Goal: Task Accomplishment & Management: Use online tool/utility

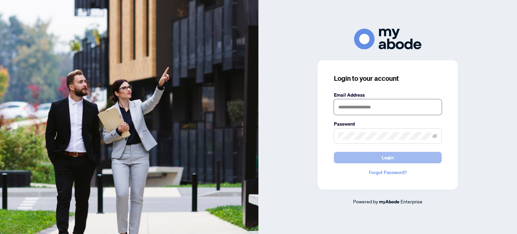
type input "**********"
click at [348, 158] on button "Login" at bounding box center [388, 157] width 108 height 11
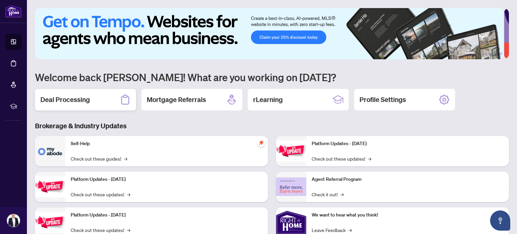
click at [75, 99] on h2 "Deal Processing" at bounding box center [64, 99] width 49 height 9
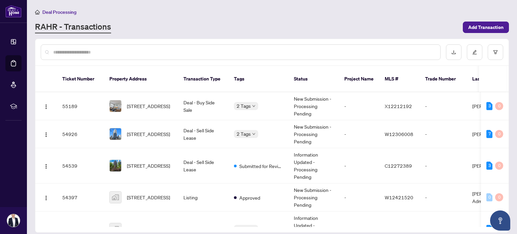
click at [115, 52] on input "text" at bounding box center [244, 51] width 382 height 7
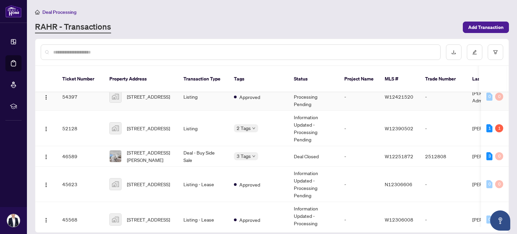
scroll to position [101, 0]
click at [140, 148] on span "[STREET_ADDRESS][PERSON_NAME]" at bounding box center [150, 155] width 46 height 15
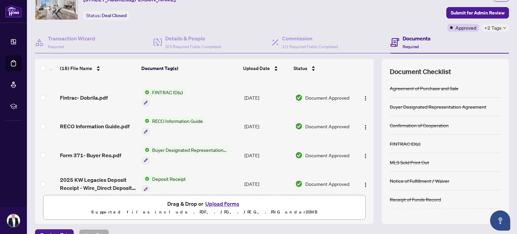
scroll to position [269, 0]
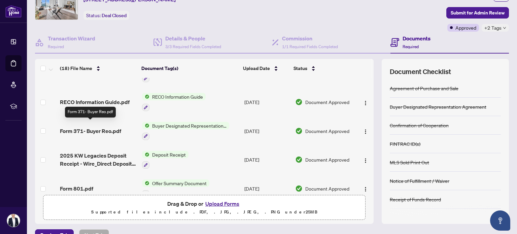
click at [90, 127] on span "Form 371- Buyer Reo.pdf" at bounding box center [90, 131] width 61 height 8
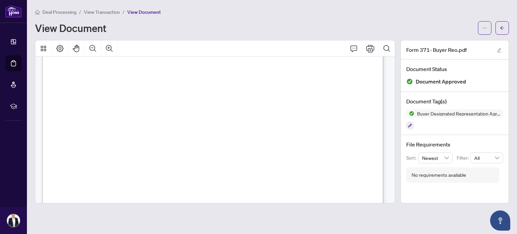
scroll to position [1453, 0]
drag, startPoint x: 63, startPoint y: 80, endPoint x: 99, endPoint y: 86, distance: 35.8
drag, startPoint x: 61, startPoint y: 110, endPoint x: 215, endPoint y: 123, distance: 154.0
